Goal: Use online tool/utility: Use online tool/utility

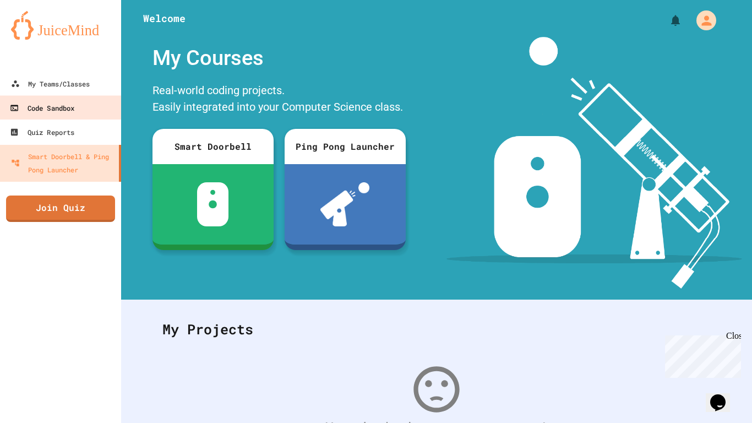
click at [46, 112] on div "Code Sandbox" at bounding box center [42, 108] width 65 height 14
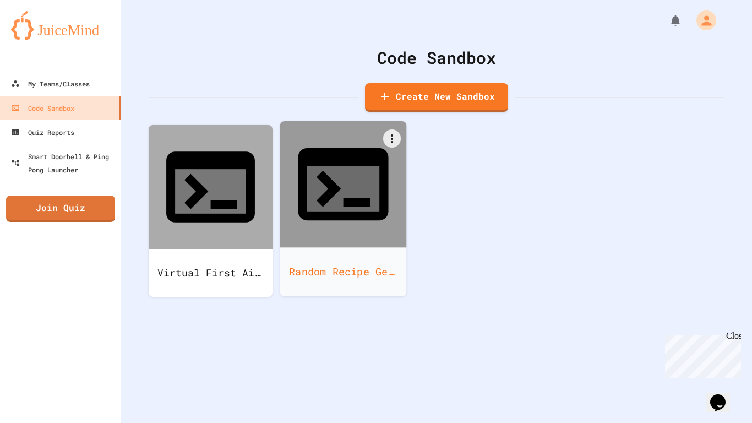
click at [314, 182] on div at bounding box center [343, 184] width 127 height 127
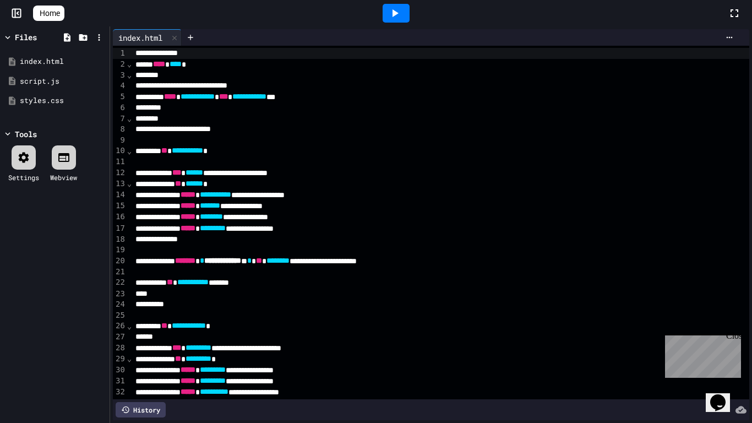
click at [397, 9] on icon at bounding box center [394, 13] width 13 height 13
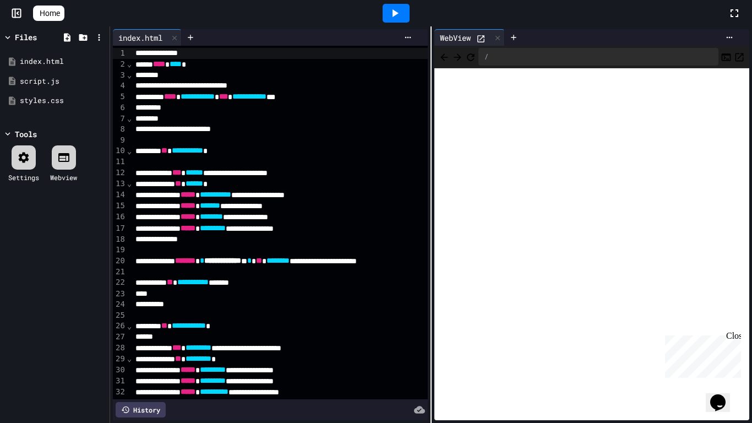
click at [479, 37] on icon at bounding box center [480, 38] width 9 height 9
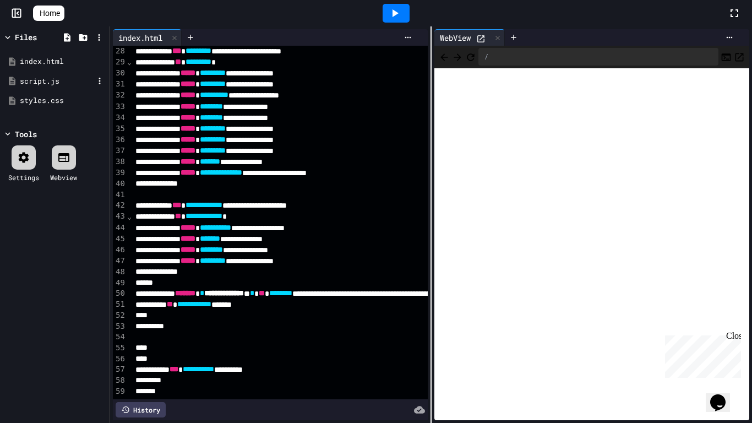
click at [37, 84] on div "script.js" at bounding box center [57, 81] width 74 height 11
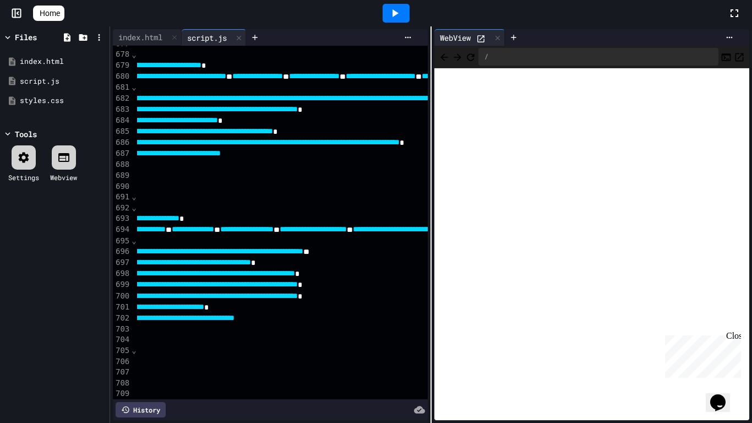
scroll to position [7383, 0]
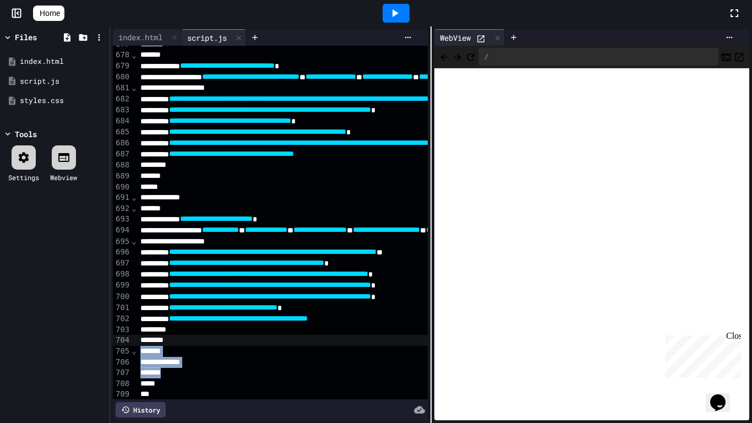
drag, startPoint x: 207, startPoint y: 375, endPoint x: 185, endPoint y: 341, distance: 40.9
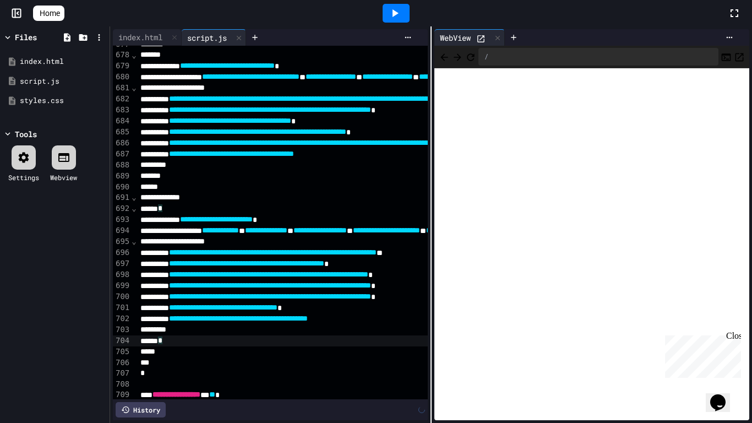
click at [393, 10] on icon at bounding box center [394, 13] width 13 height 13
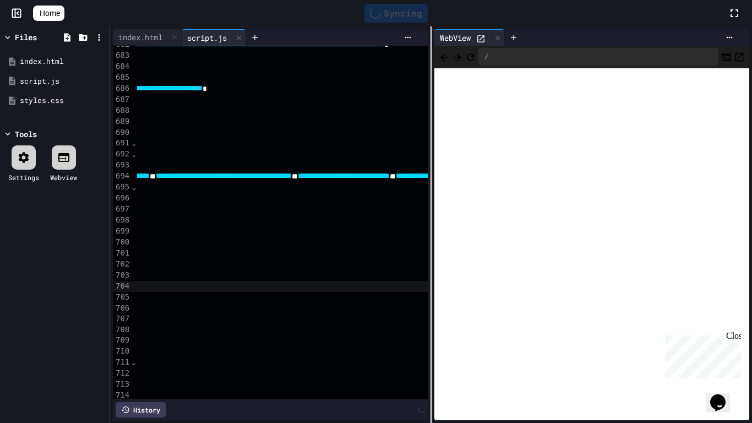
scroll to position [7438, 0]
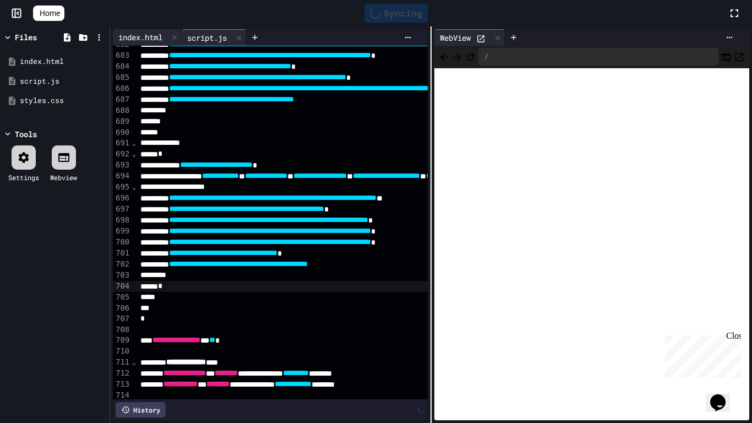
click at [130, 38] on div "index.html" at bounding box center [140, 37] width 55 height 12
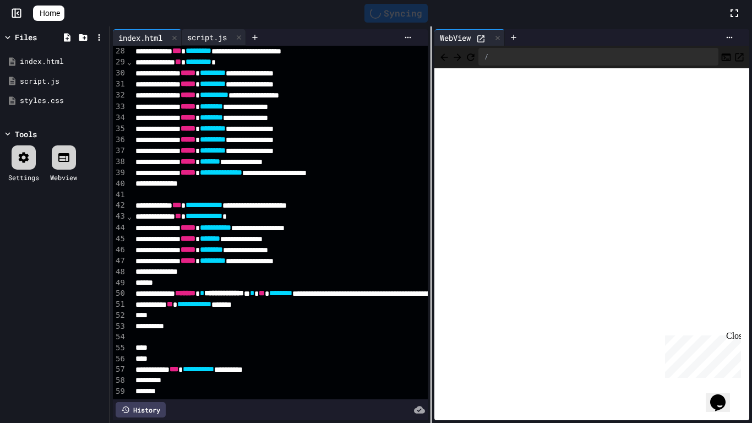
click at [211, 35] on div "script.js" at bounding box center [207, 37] width 51 height 12
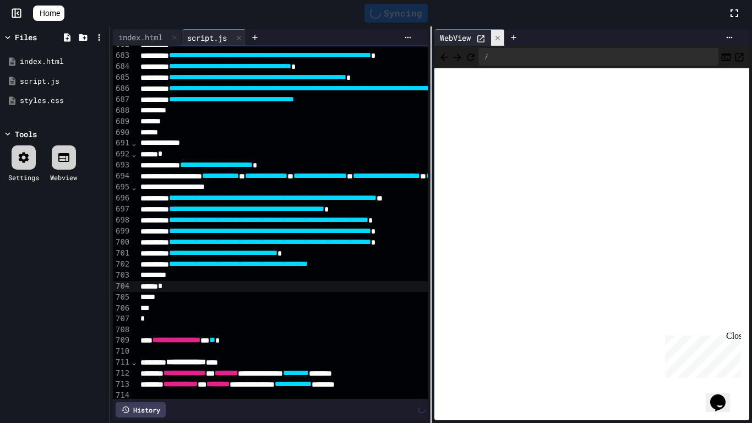
click at [495, 37] on icon at bounding box center [498, 38] width 8 height 8
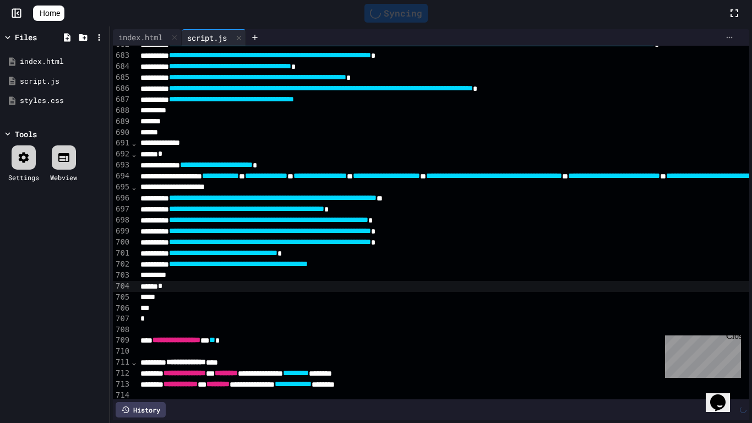
click at [729, 37] on icon at bounding box center [729, 38] width 6 height 2
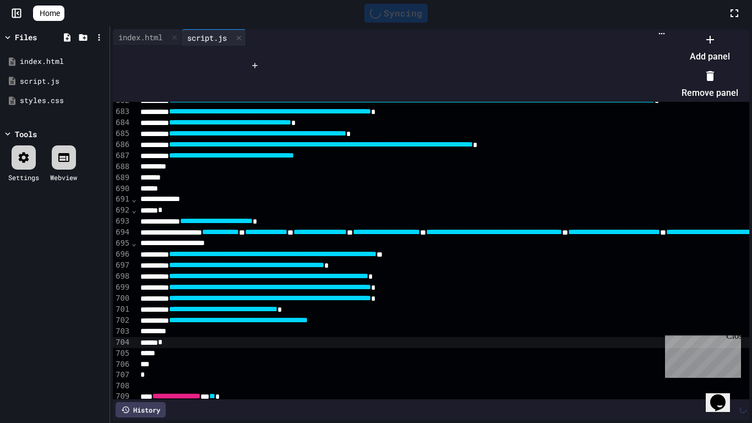
click at [730, 30] on div at bounding box center [704, 30] width 68 height 0
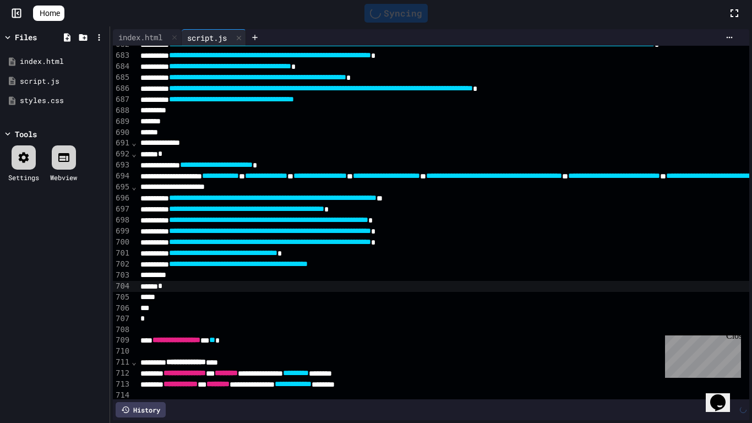
click at [733, 336] on div "Close" at bounding box center [733, 338] width 14 height 14
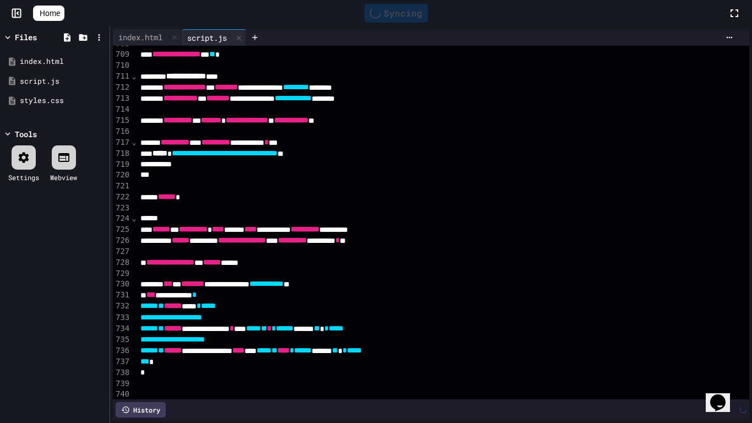
scroll to position [7737, 0]
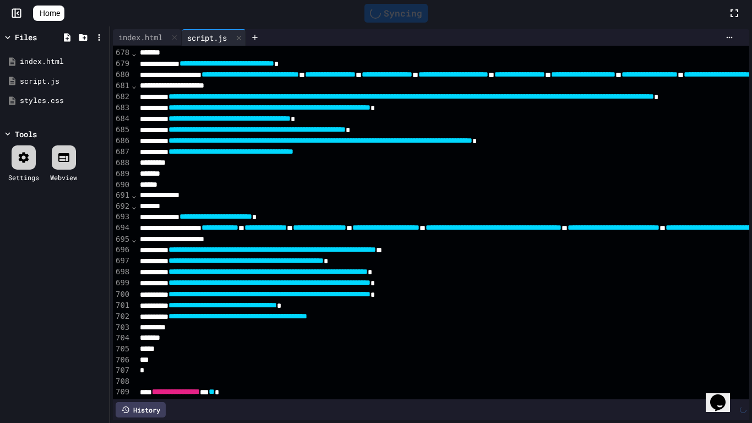
scroll to position [7385, 1]
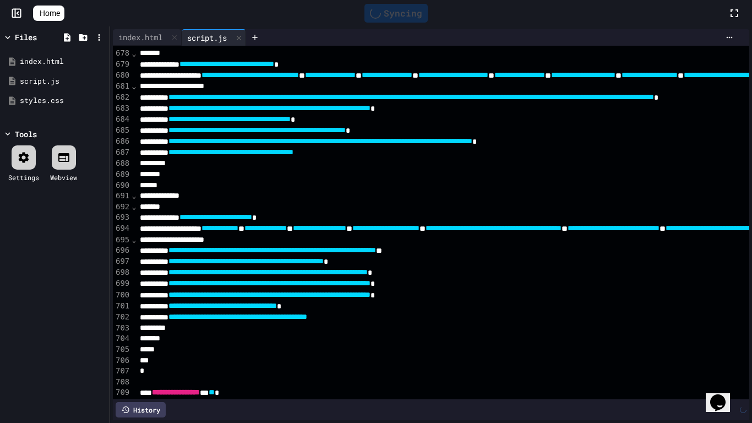
click at [307, 317] on span "**********" at bounding box center [237, 316] width 139 height 8
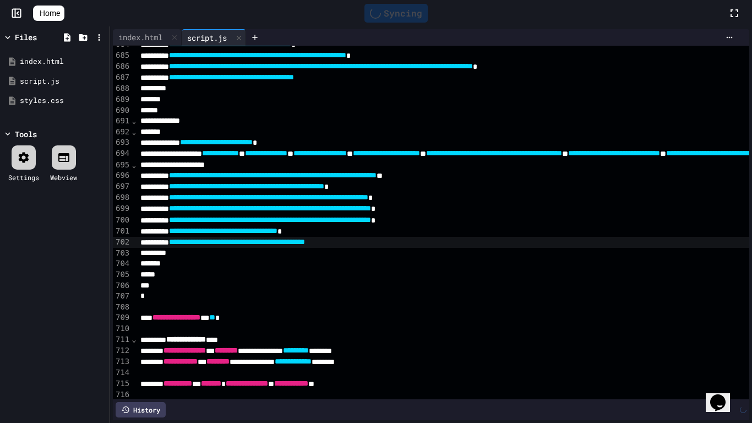
scroll to position [7458, 0]
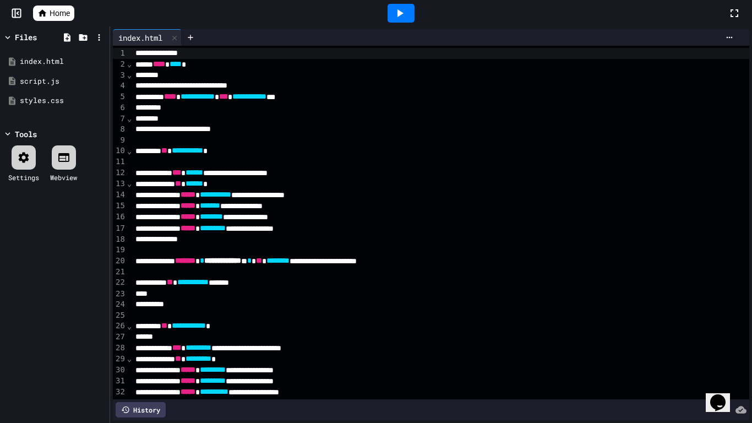
click at [380, 196] on div "**********" at bounding box center [440, 194] width 617 height 11
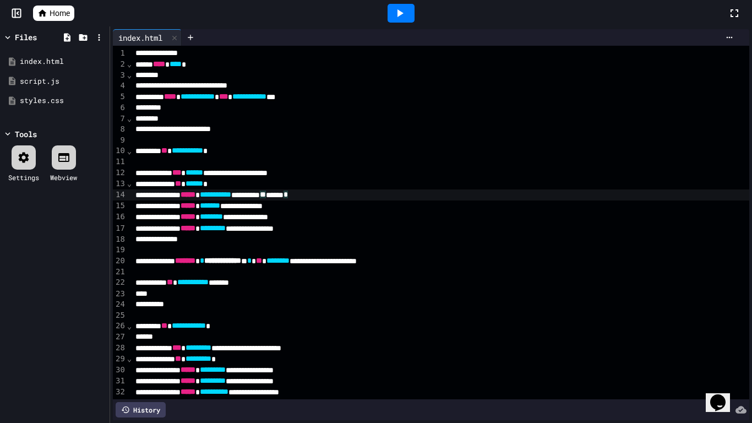
click at [400, 14] on icon at bounding box center [400, 13] width 6 height 8
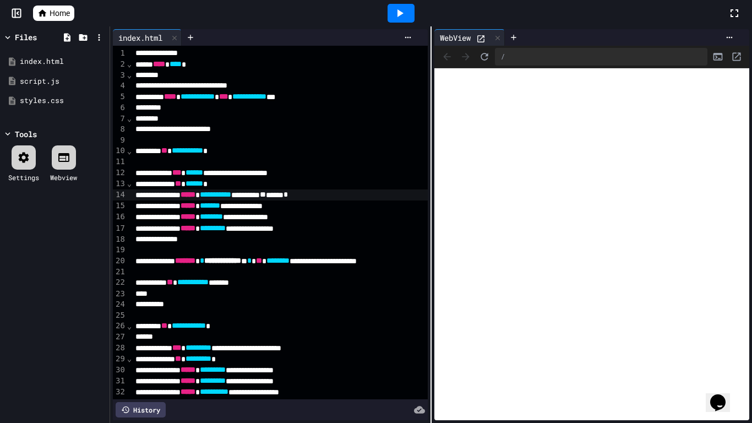
click at [716, 59] on icon "Console" at bounding box center [717, 56] width 9 height 7
click at [716, 55] on icon "Console" at bounding box center [717, 56] width 11 height 11
click at [483, 39] on icon at bounding box center [480, 38] width 9 height 9
click at [721, 56] on icon "Console" at bounding box center [717, 56] width 9 height 7
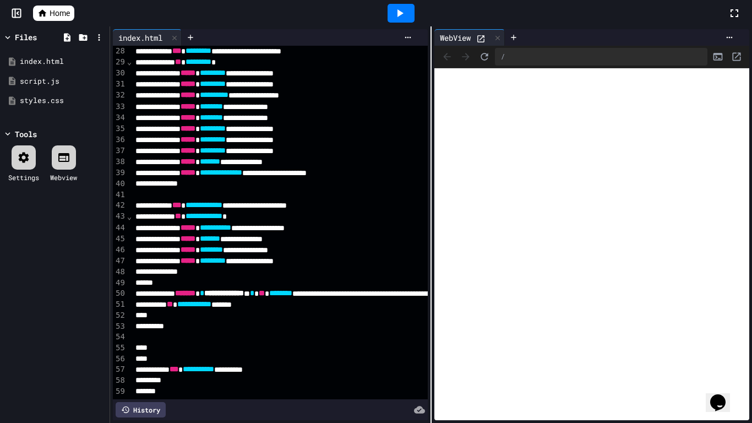
scroll to position [260, 0]
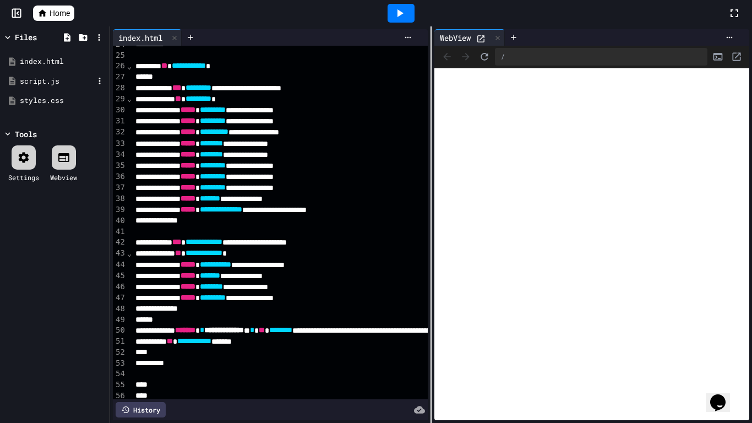
click at [45, 80] on div "script.js" at bounding box center [57, 81] width 74 height 11
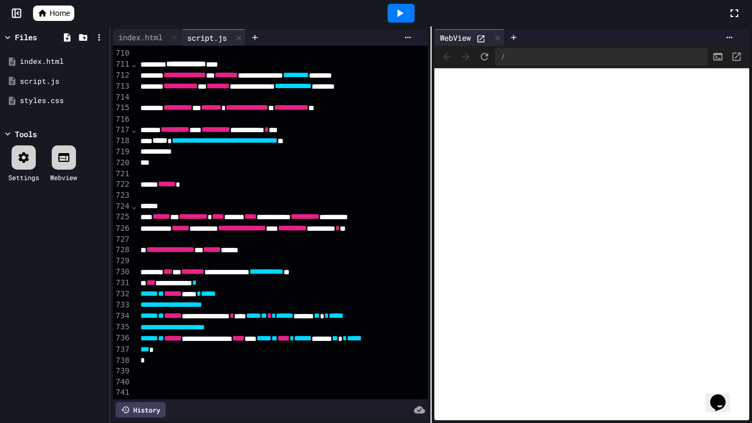
scroll to position [7734, 0]
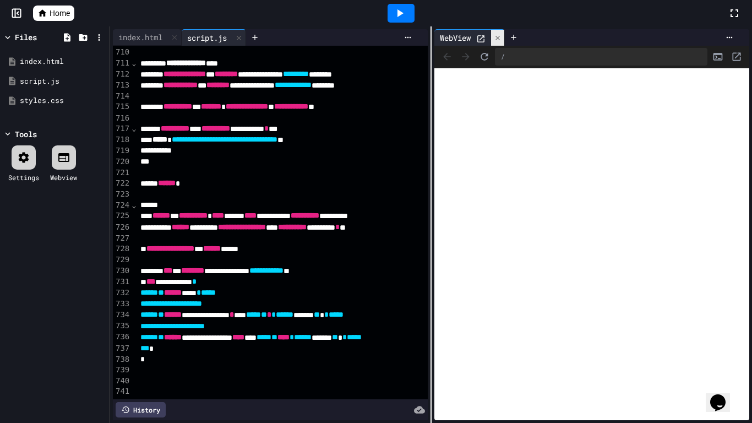
click at [496, 32] on div at bounding box center [497, 38] width 13 height 16
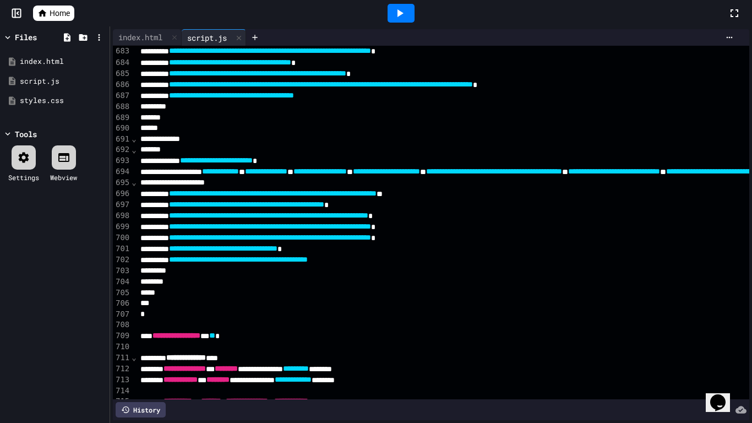
scroll to position [7434, 0]
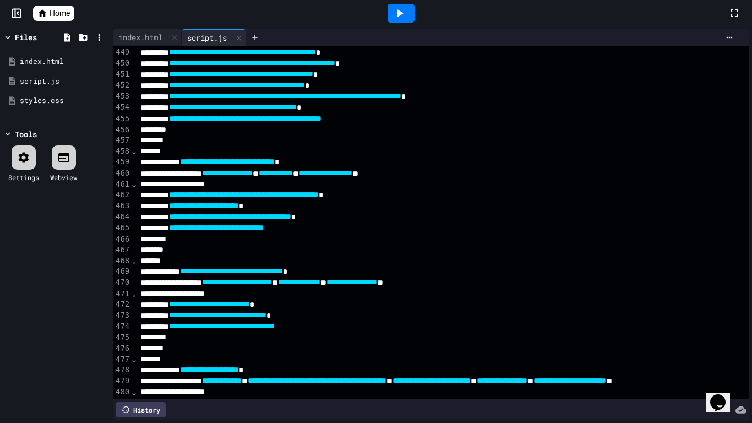
scroll to position [4875, 0]
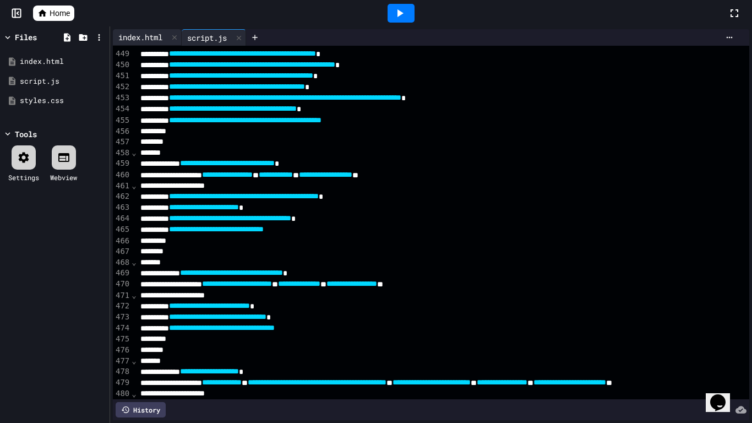
click at [142, 37] on div "index.html" at bounding box center [140, 37] width 55 height 12
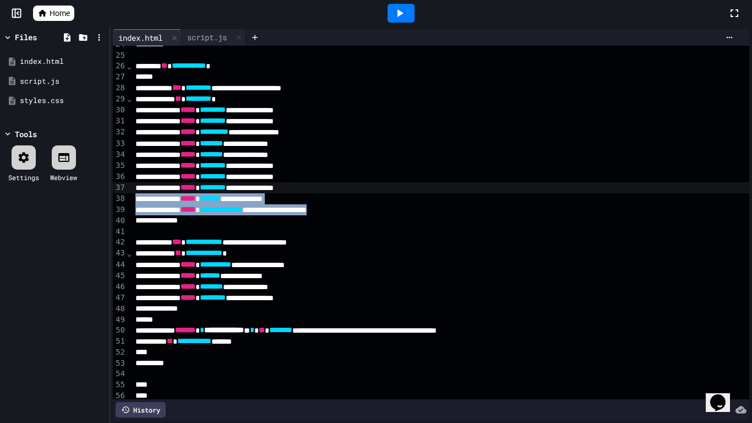
drag, startPoint x: 425, startPoint y: 212, endPoint x: 369, endPoint y: 190, distance: 60.3
click at [369, 190] on div "**********" at bounding box center [440, 111] width 617 height 650
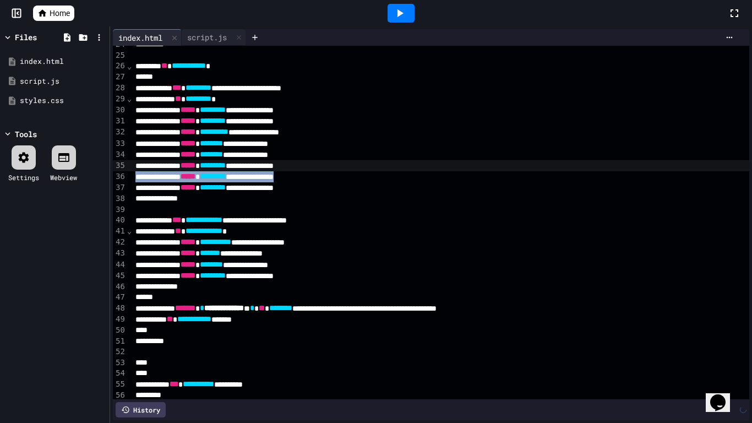
drag, startPoint x: 352, startPoint y: 176, endPoint x: 357, endPoint y: 168, distance: 9.5
click at [357, 168] on div "**********" at bounding box center [440, 99] width 617 height 627
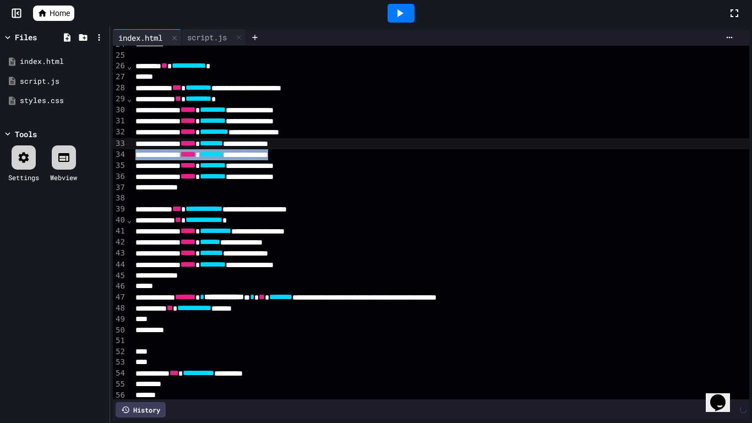
drag, startPoint x: 346, startPoint y: 154, endPoint x: 355, endPoint y: 143, distance: 14.4
click at [355, 143] on div "**********" at bounding box center [440, 94] width 617 height 616
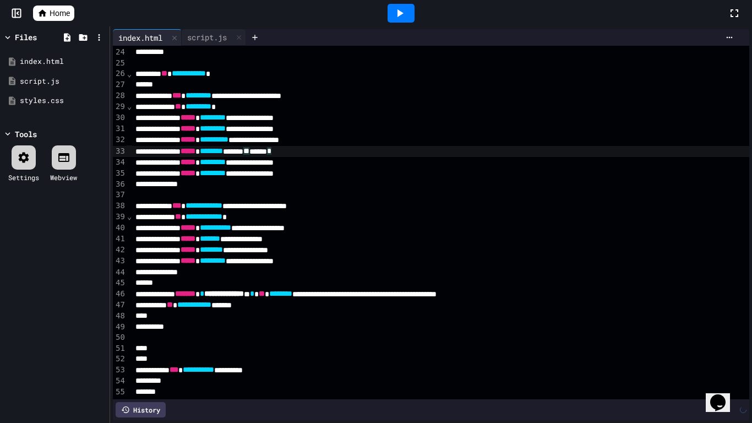
drag, startPoint x: 355, startPoint y: 152, endPoint x: 369, endPoint y: 155, distance: 14.7
click at [369, 155] on div "******* ***** * ******** ******* ** ****** *" at bounding box center [440, 151] width 617 height 11
click at [363, 173] on div "**********" at bounding box center [440, 173] width 617 height 11
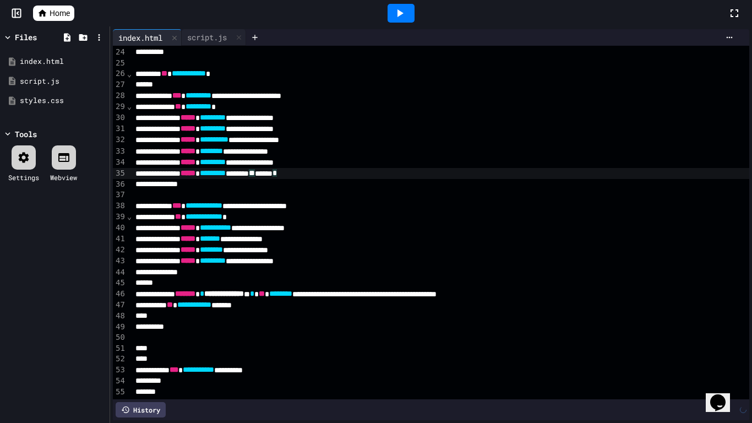
click at [194, 336] on div at bounding box center [440, 337] width 617 height 11
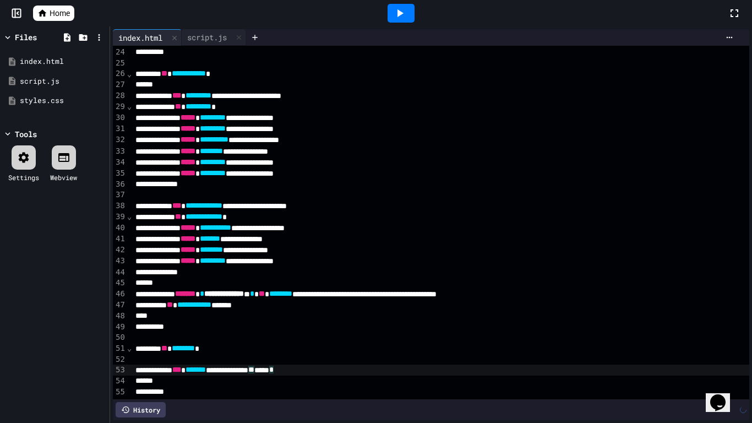
click at [390, 371] on div "**********" at bounding box center [440, 369] width 617 height 11
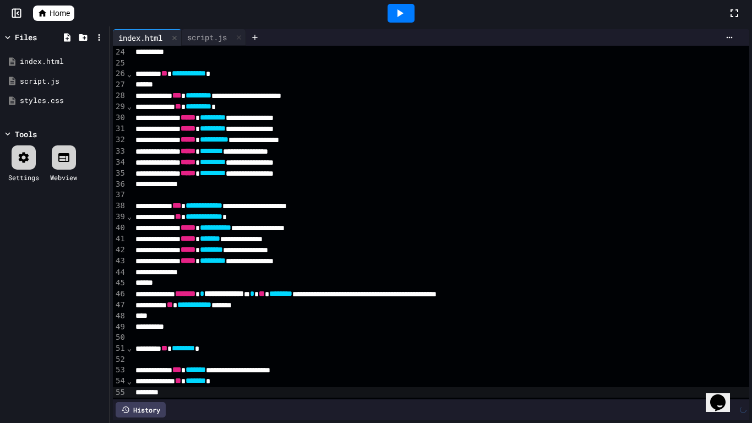
scroll to position [263, 0]
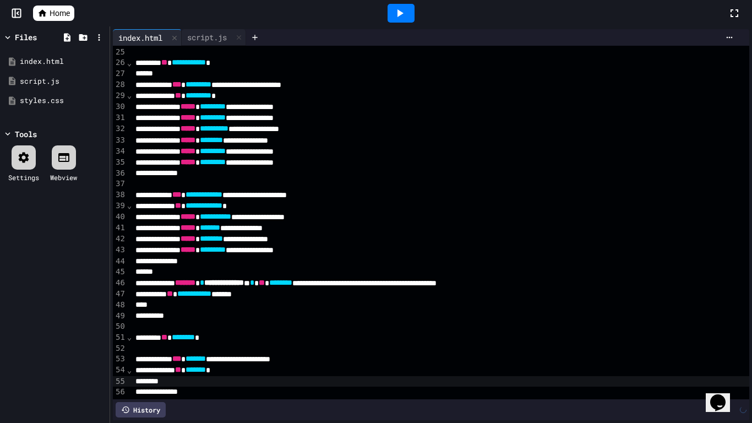
click at [196, 381] on div at bounding box center [440, 381] width 617 height 11
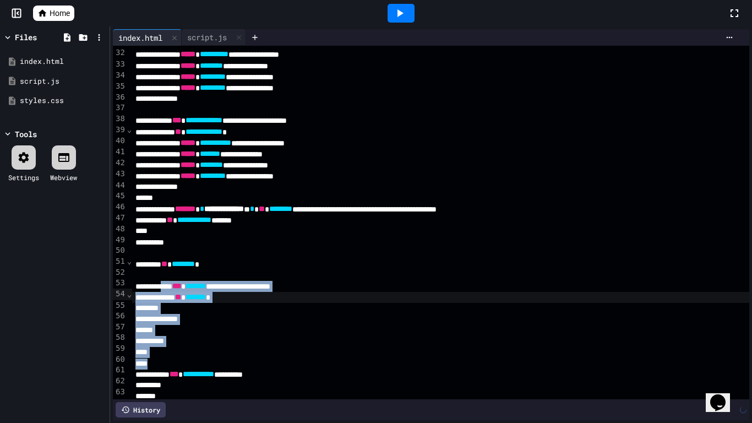
scroll to position [339, 0]
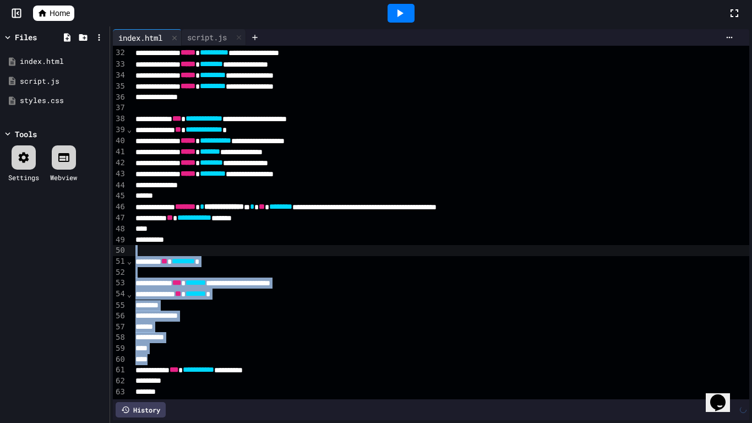
drag, startPoint x: 201, startPoint y: 353, endPoint x: 157, endPoint y: 251, distance: 110.9
click at [157, 251] on div "**********" at bounding box center [440, 53] width 617 height 692
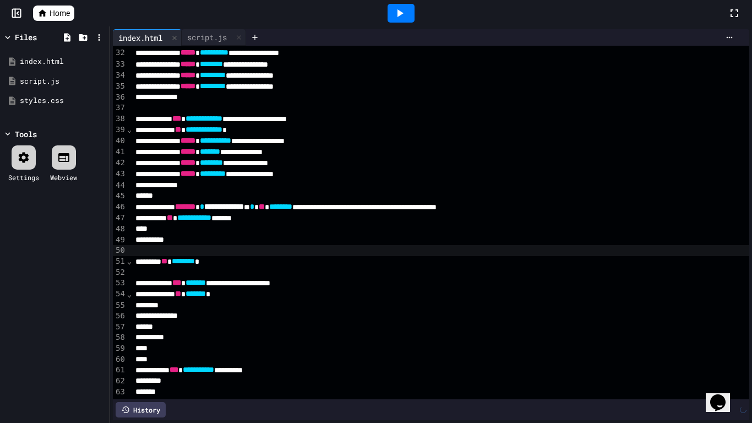
scroll to position [231, 0]
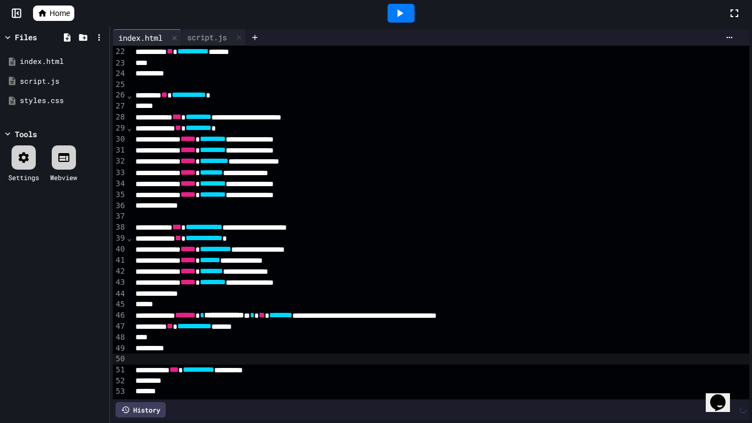
click at [392, 279] on div "**********" at bounding box center [440, 282] width 617 height 11
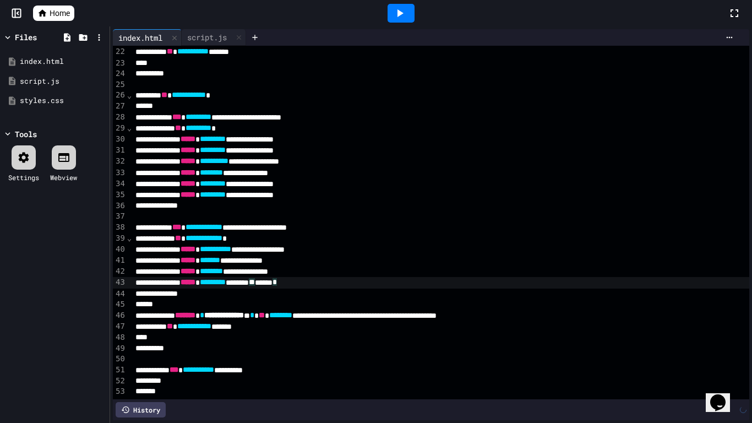
click at [227, 359] on div at bounding box center [440, 358] width 617 height 11
